Goal: Transaction & Acquisition: Download file/media

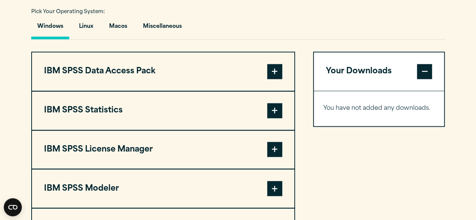
scroll to position [562, 0]
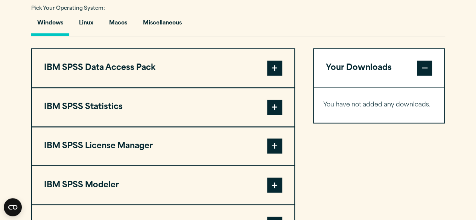
click at [274, 106] on span at bounding box center [274, 107] width 15 height 15
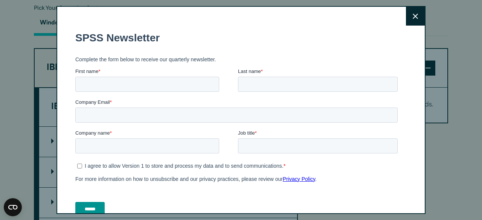
click at [413, 18] on icon at bounding box center [415, 16] width 5 height 5
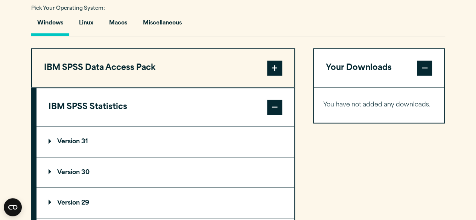
click at [78, 139] on p "Version 31" at bounding box center [69, 142] width 40 height 6
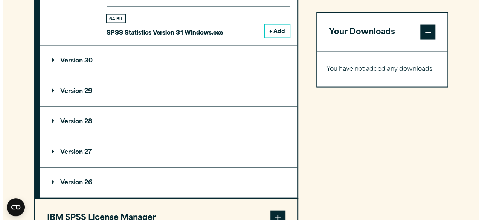
scroll to position [758, 0]
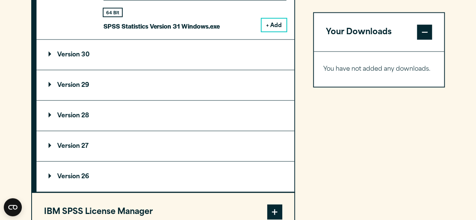
click at [258, 79] on summary "Version 29" at bounding box center [166, 85] width 258 height 30
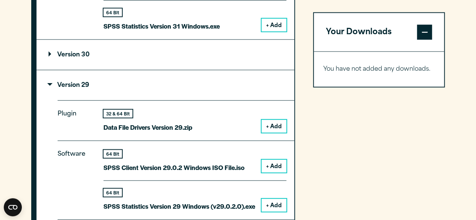
click at [272, 206] on button "+ Add" at bounding box center [274, 205] width 25 height 13
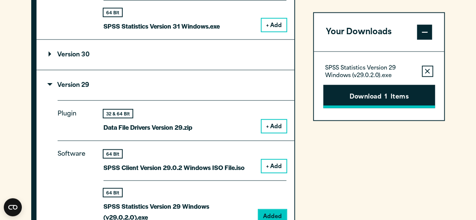
click at [380, 96] on button "Download 1 Items" at bounding box center [379, 96] width 112 height 23
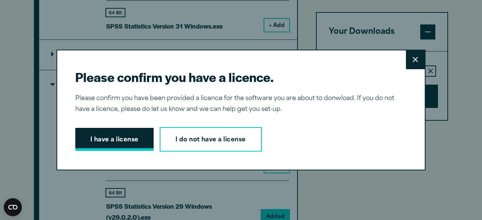
click at [134, 140] on button "I have a license" at bounding box center [114, 139] width 78 height 23
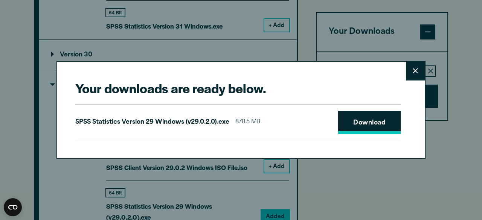
click at [375, 111] on link "Download" at bounding box center [369, 122] width 63 height 23
